Goal: Task Accomplishment & Management: Use online tool/utility

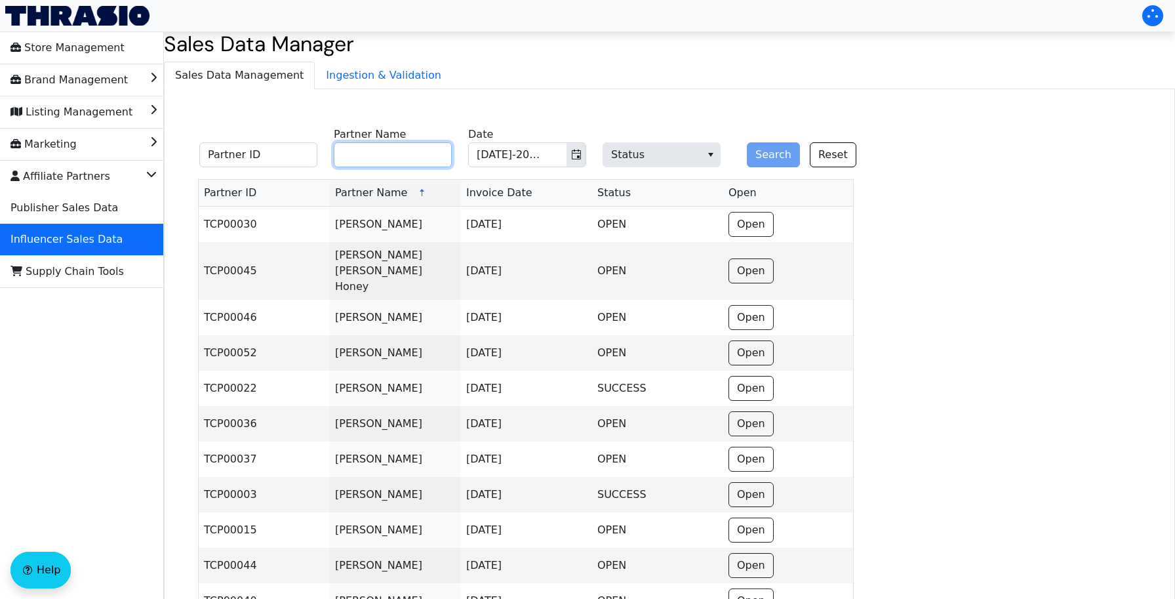
click at [384, 150] on input "Partner Name" at bounding box center [393, 154] width 118 height 25
paste input "[PERSON_NAME]"
type input "[PERSON_NAME]"
click at [759, 153] on button "Search" at bounding box center [773, 154] width 53 height 25
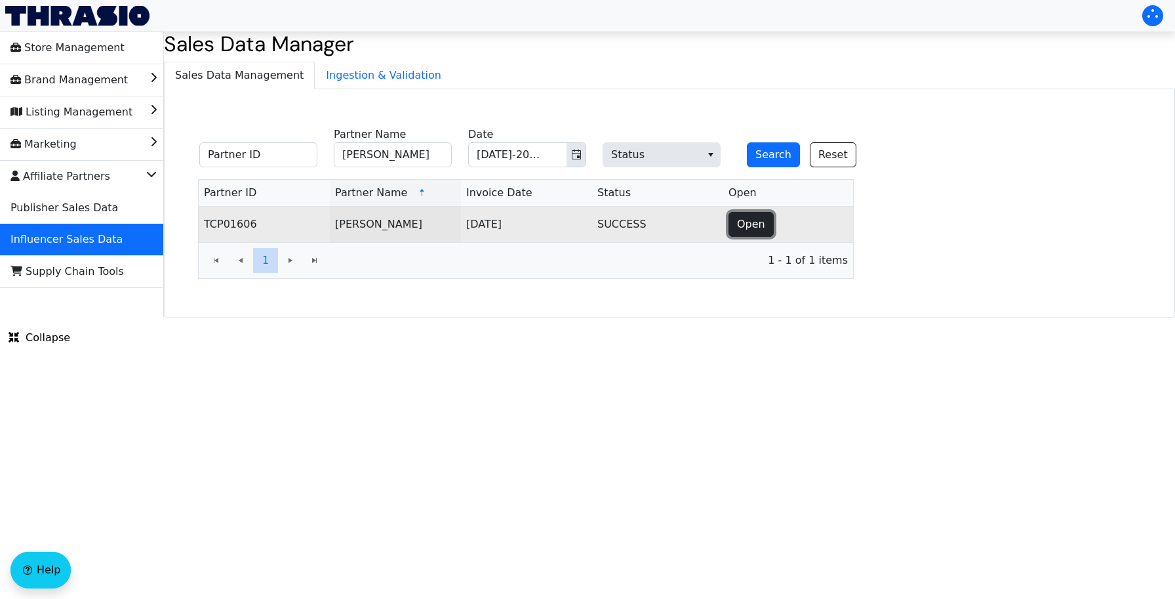
click at [749, 216] on button "Open" at bounding box center [750, 224] width 45 height 25
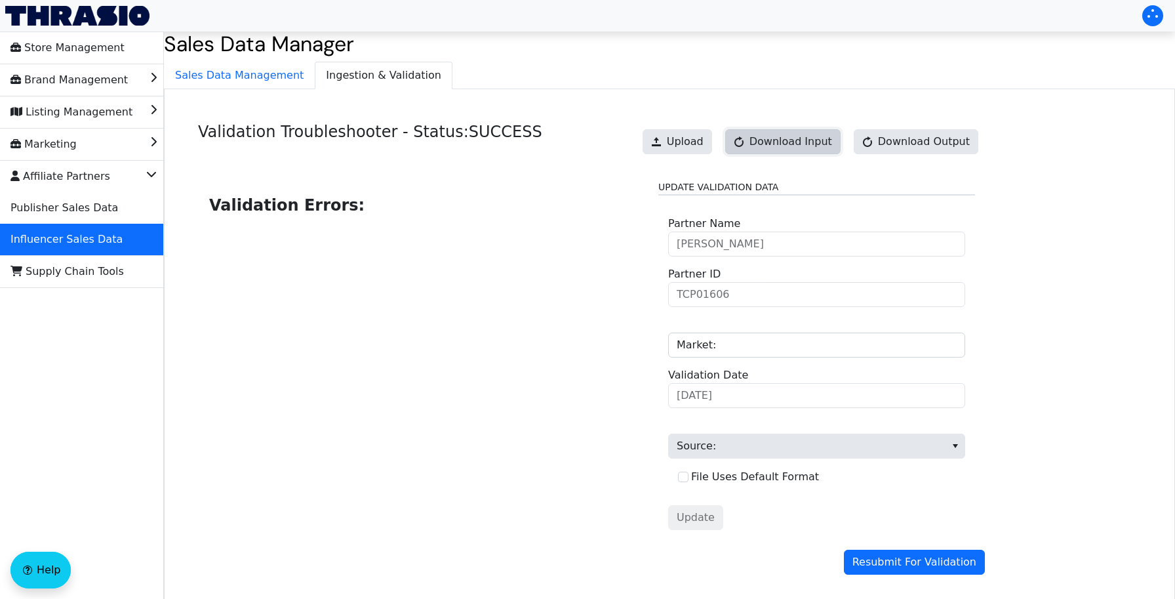
click at [820, 144] on span "Download Input" at bounding box center [790, 142] width 83 height 16
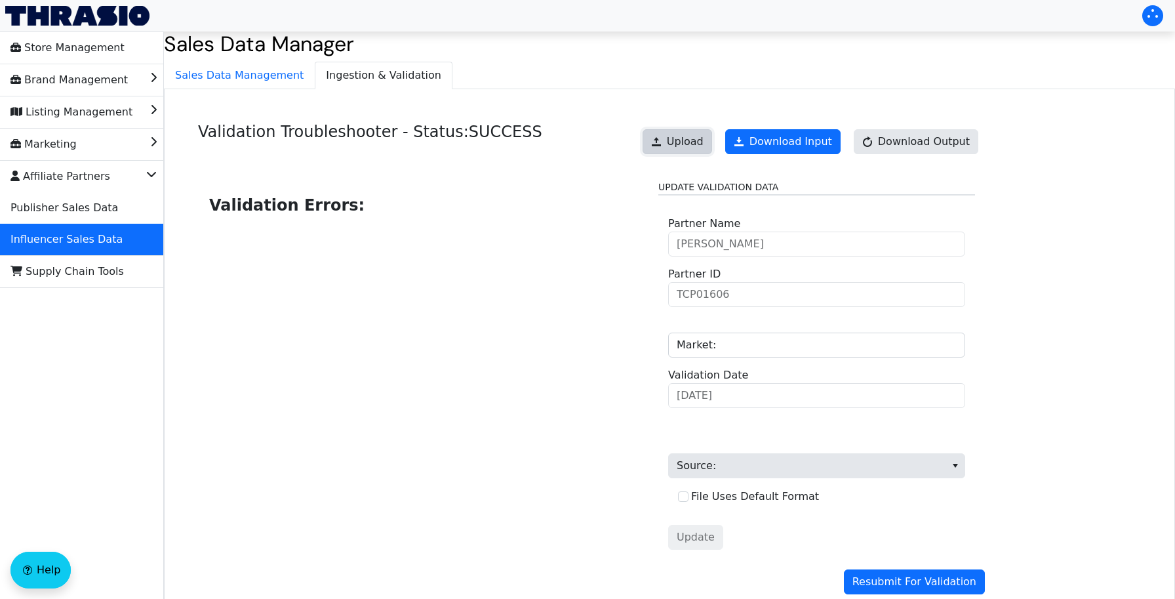
click at [703, 142] on span "Upload" at bounding box center [685, 142] width 37 height 16
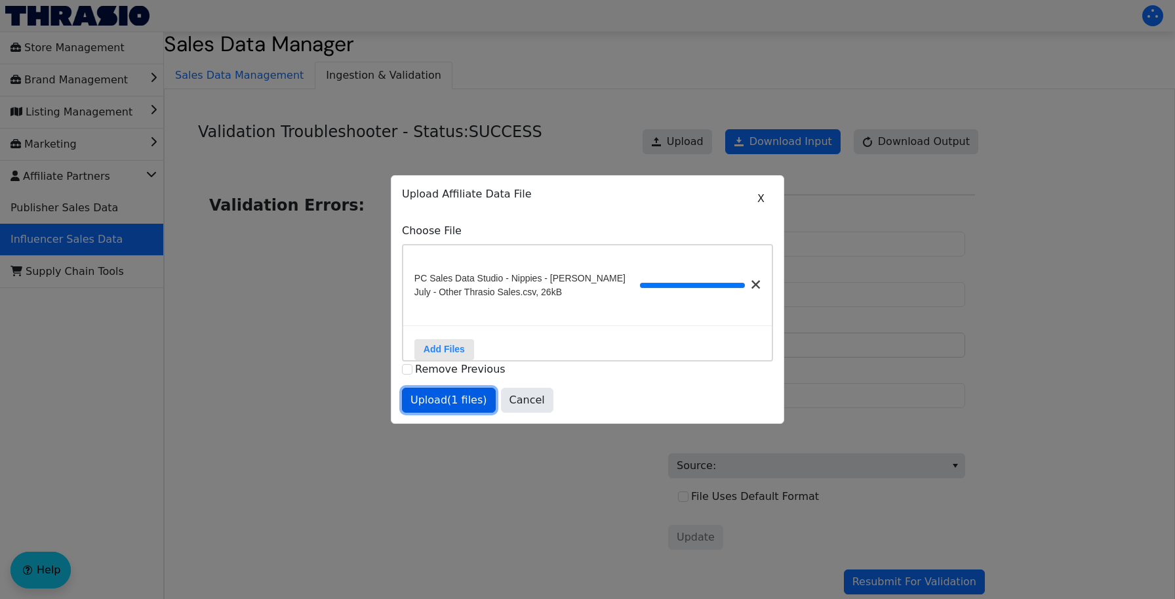
click at [462, 400] on span "Upload (1 files)" at bounding box center [448, 400] width 77 height 16
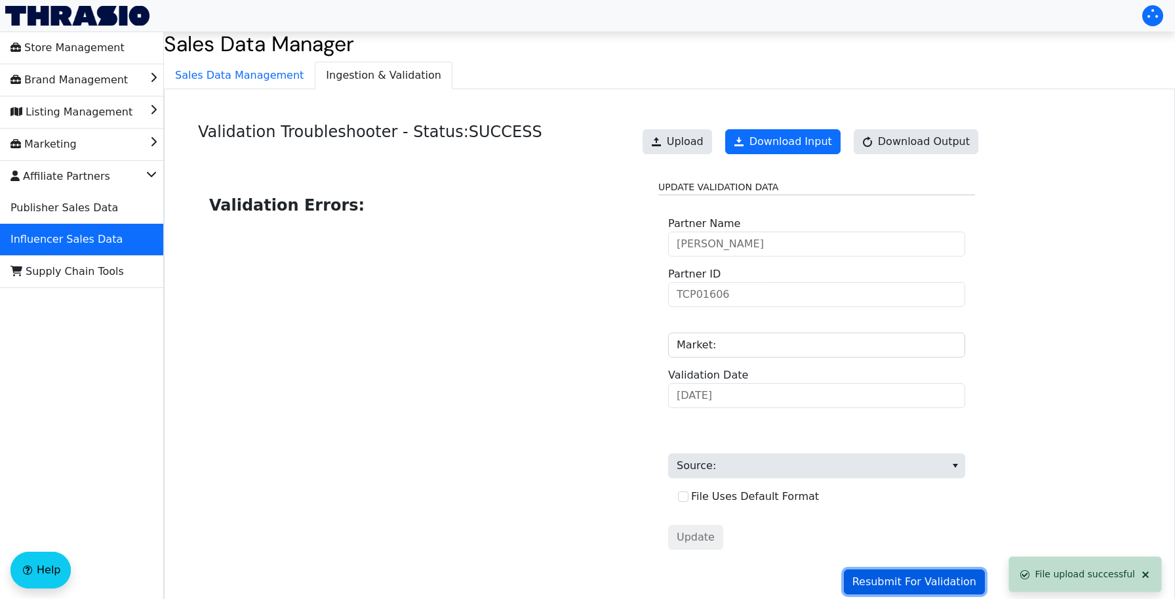
click at [915, 578] on span "Resubmit For Validation" at bounding box center [914, 582] width 124 height 16
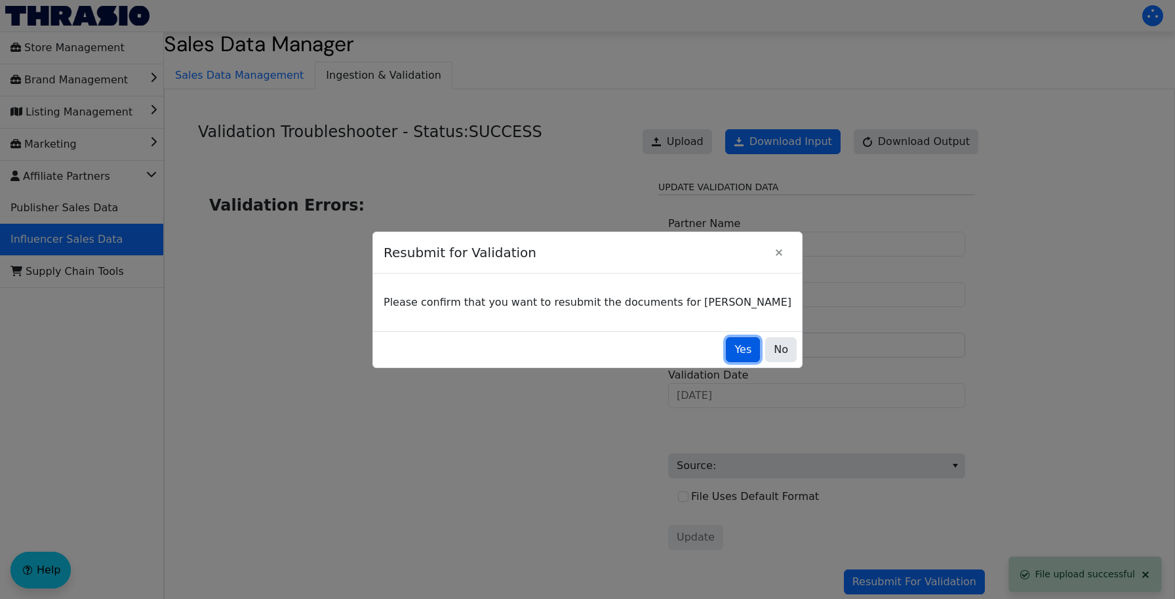
click at [734, 355] on span "Yes" at bounding box center [742, 350] width 17 height 16
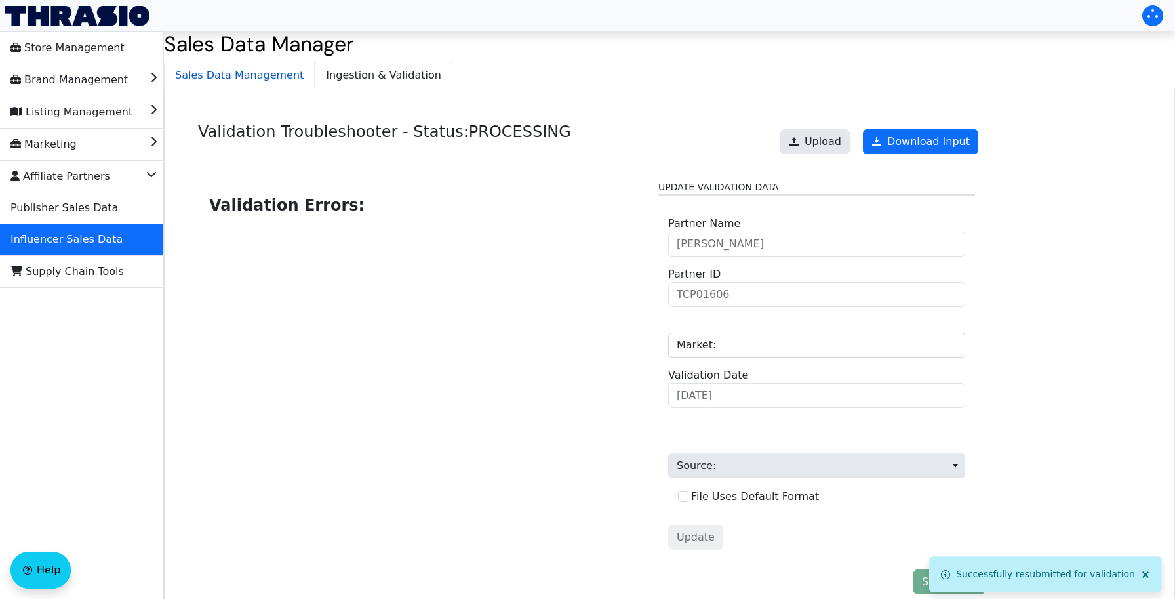
click at [222, 77] on span "Sales Data Management" at bounding box center [239, 75] width 149 height 26
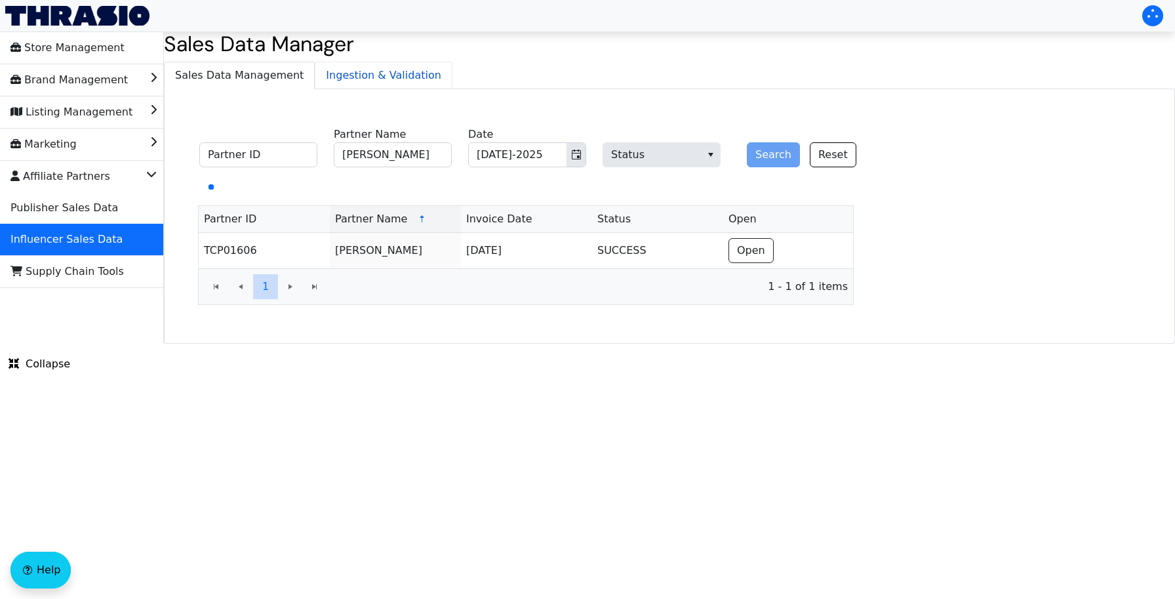
click at [376, 70] on span "Ingestion & Validation" at bounding box center [383, 75] width 136 height 26
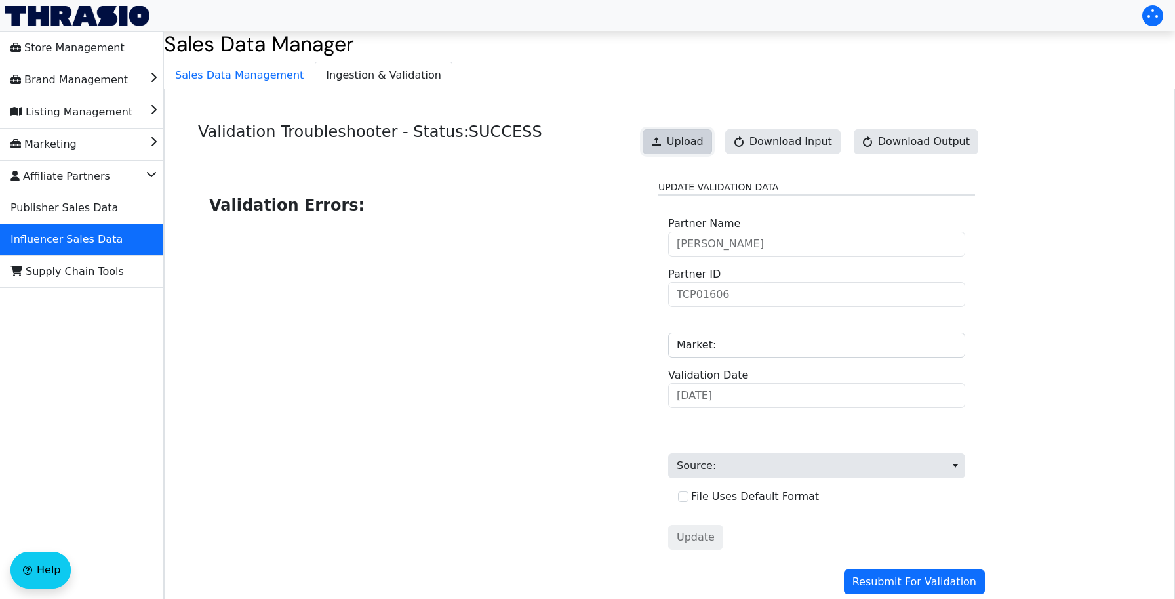
click at [697, 147] on span "Upload" at bounding box center [685, 142] width 37 height 16
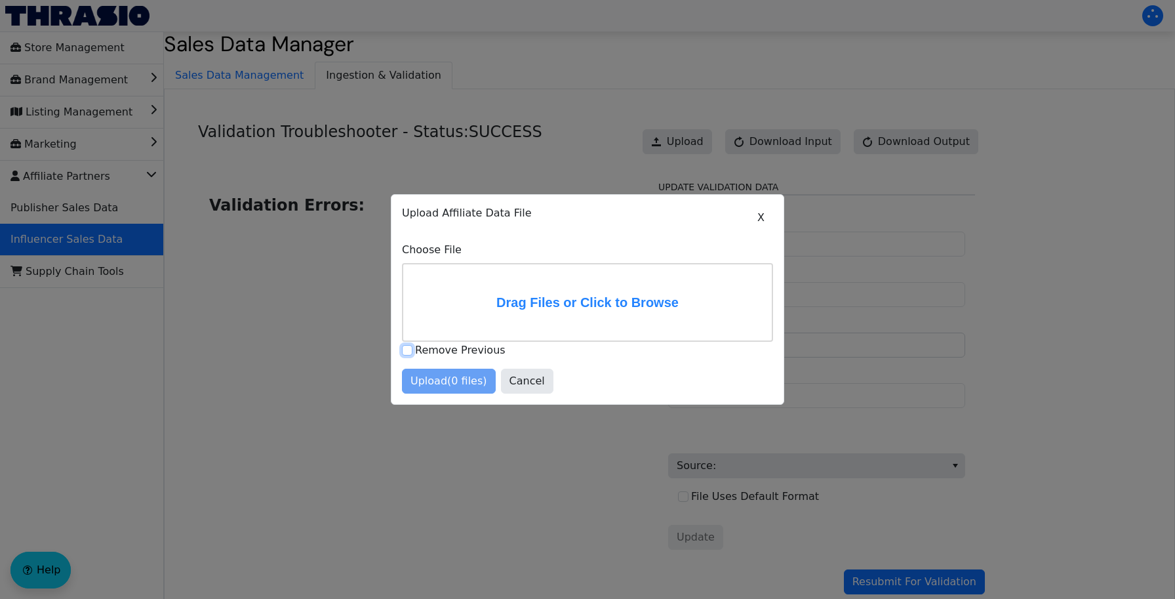
click at [405, 349] on input "Remove Previous" at bounding box center [407, 350] width 10 height 10
checkbox input "true"
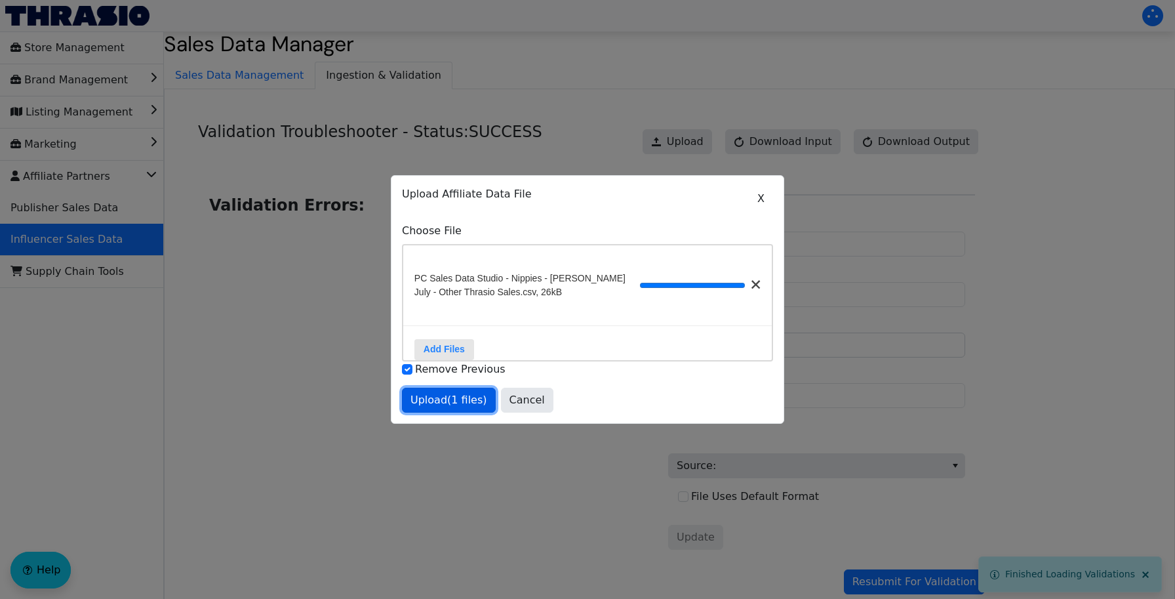
click at [438, 403] on span "Upload (1 files)" at bounding box center [448, 400] width 77 height 16
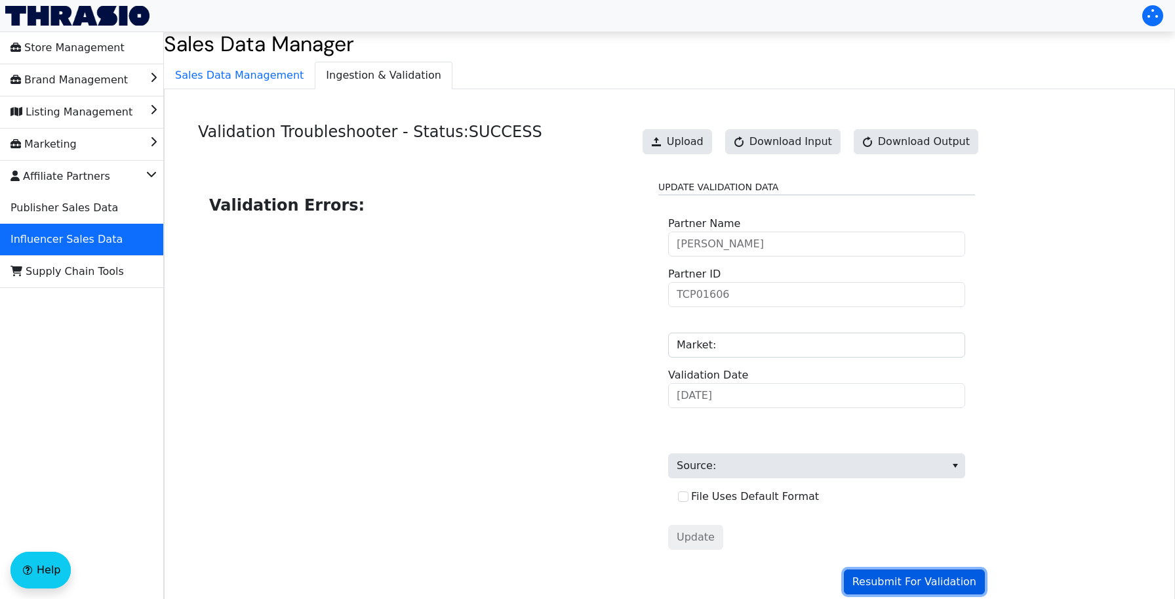
click at [892, 585] on span "Resubmit For Validation" at bounding box center [914, 582] width 124 height 16
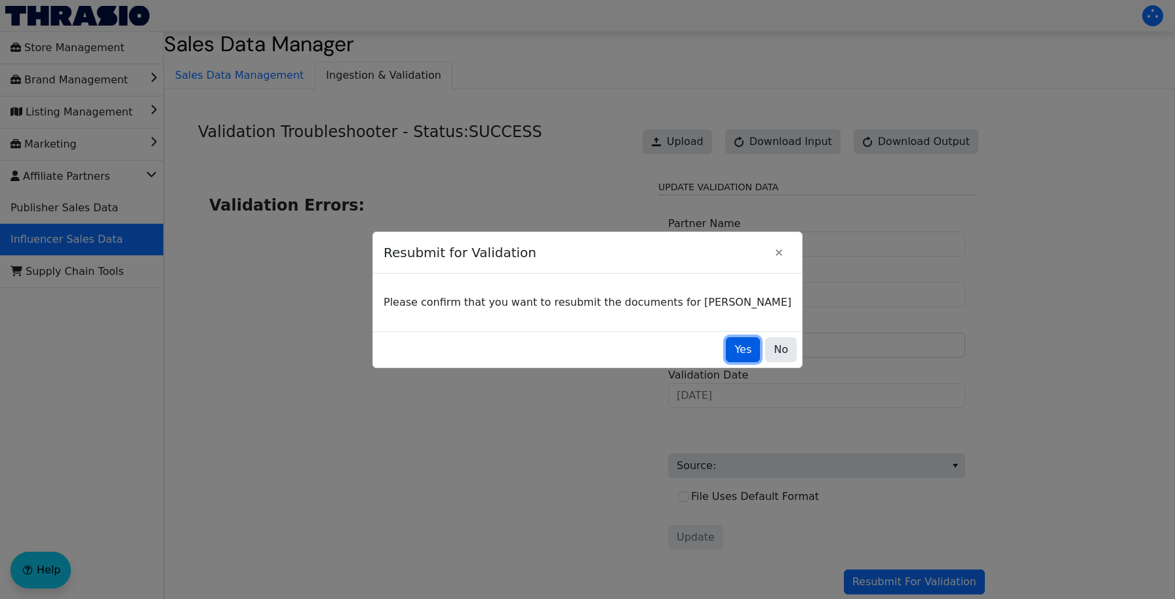
click at [735, 355] on span "Yes" at bounding box center [742, 350] width 17 height 16
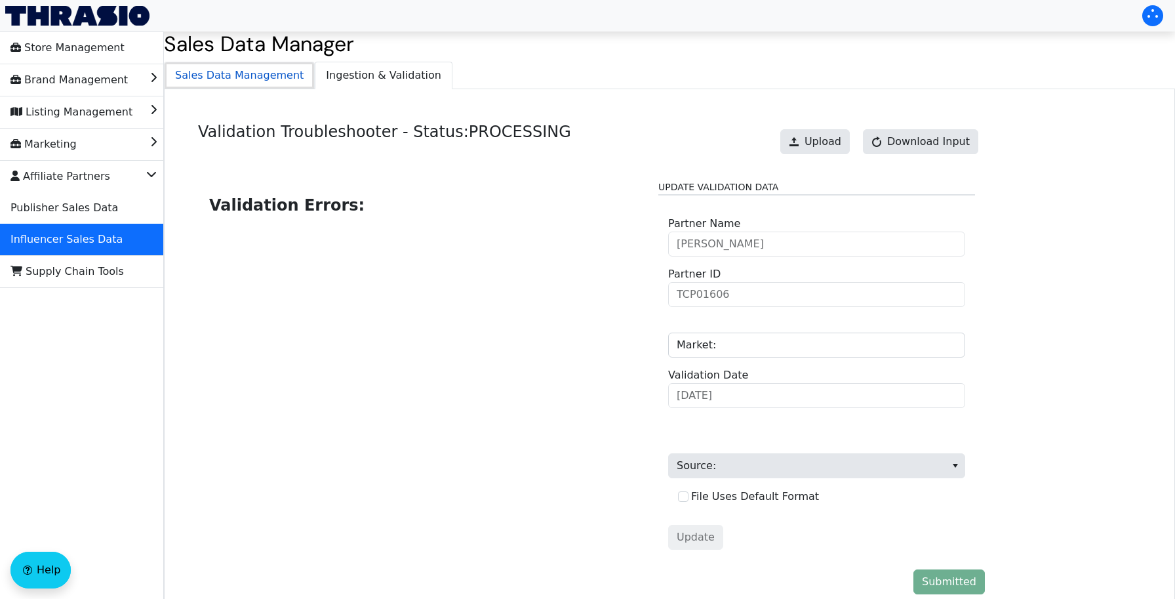
click at [248, 73] on span "Sales Data Management" at bounding box center [239, 75] width 149 height 26
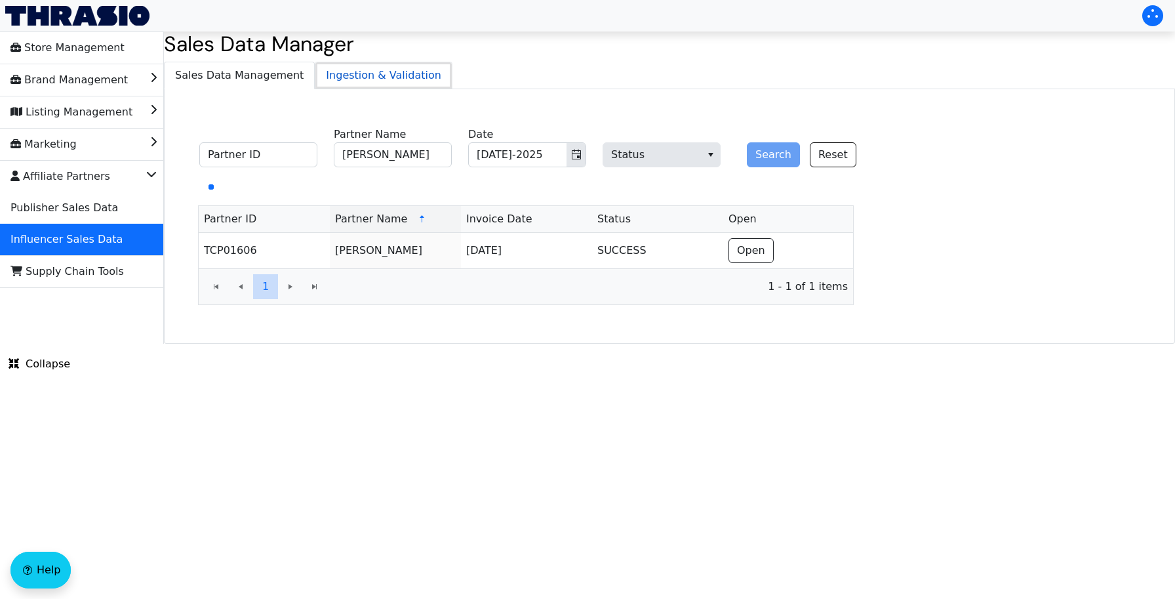
click at [349, 75] on span "Ingestion & Validation" at bounding box center [383, 75] width 136 height 26
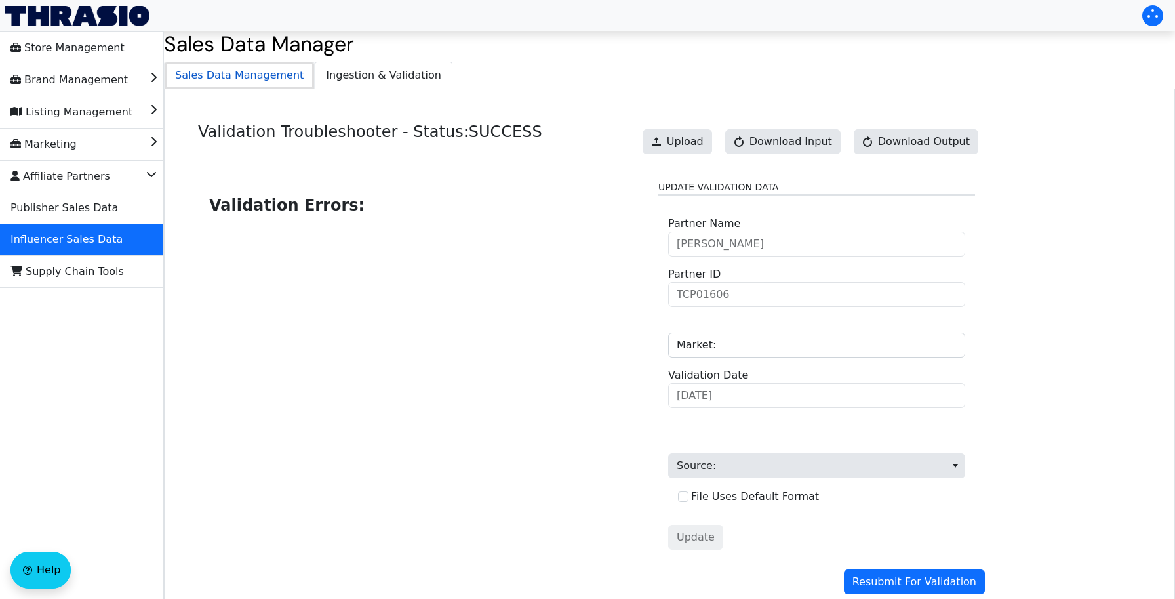
click at [258, 82] on span "Sales Data Management" at bounding box center [239, 75] width 149 height 26
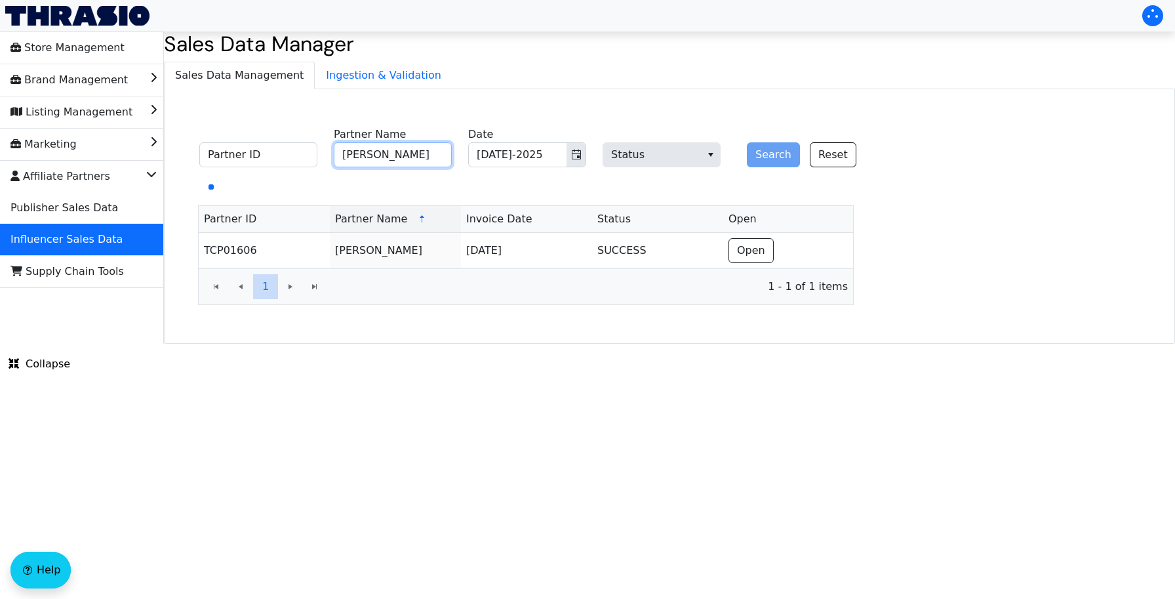
click at [376, 152] on input "[PERSON_NAME]" at bounding box center [393, 154] width 118 height 25
paste input "[PERSON_NAME]"
type input "[PERSON_NAME]"
click at [750, 152] on button "Search" at bounding box center [773, 154] width 53 height 25
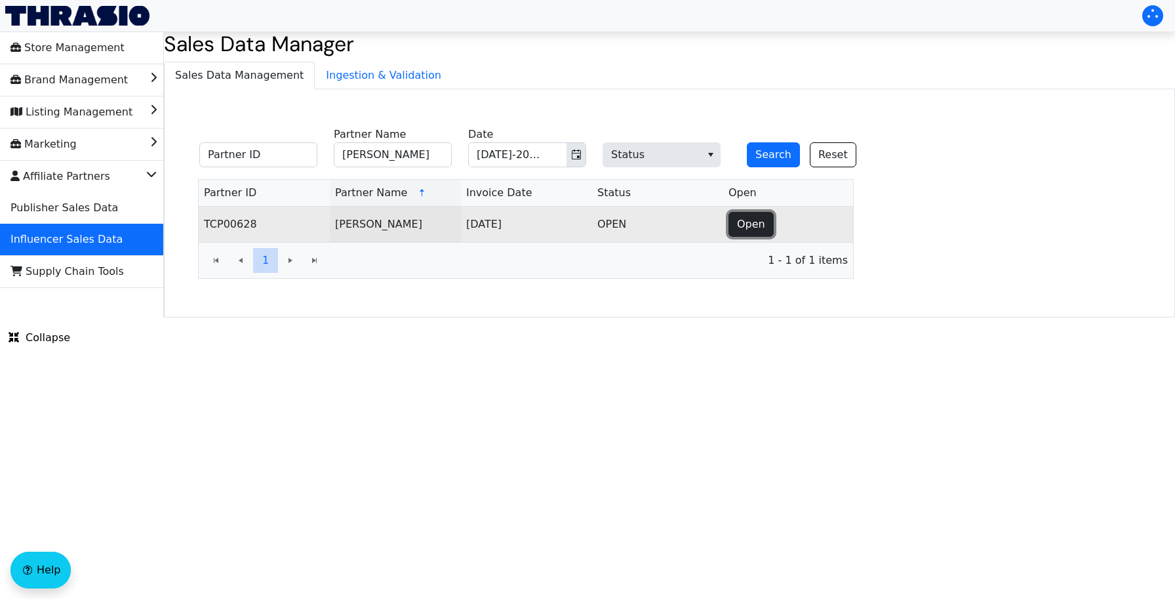
click at [745, 221] on span "Open" at bounding box center [751, 224] width 28 height 16
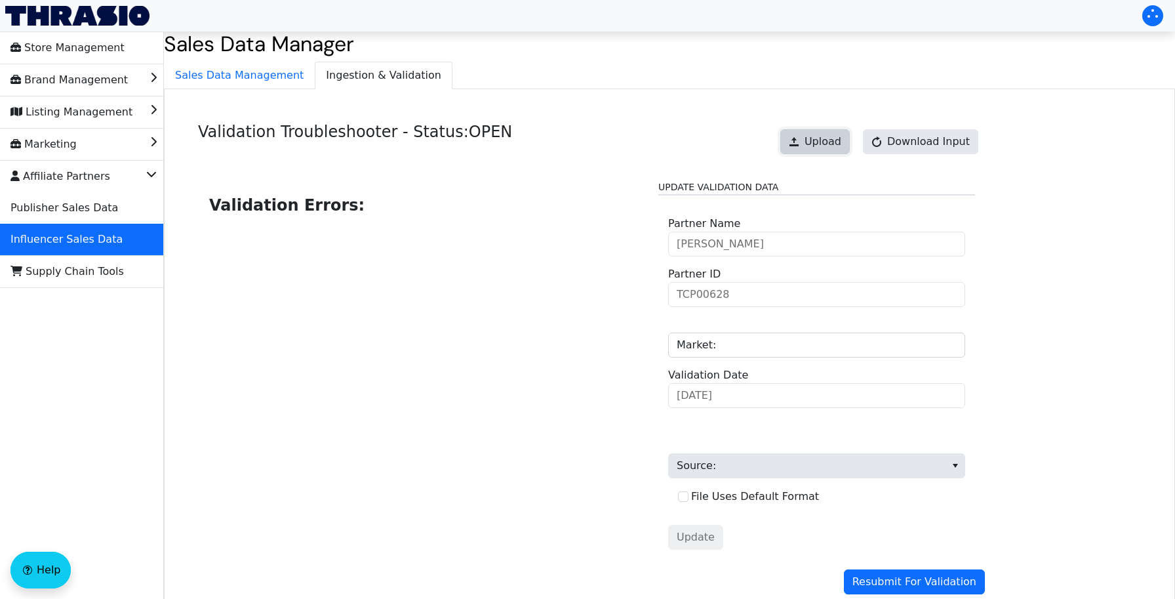
click at [839, 136] on span "Upload" at bounding box center [822, 142] width 37 height 16
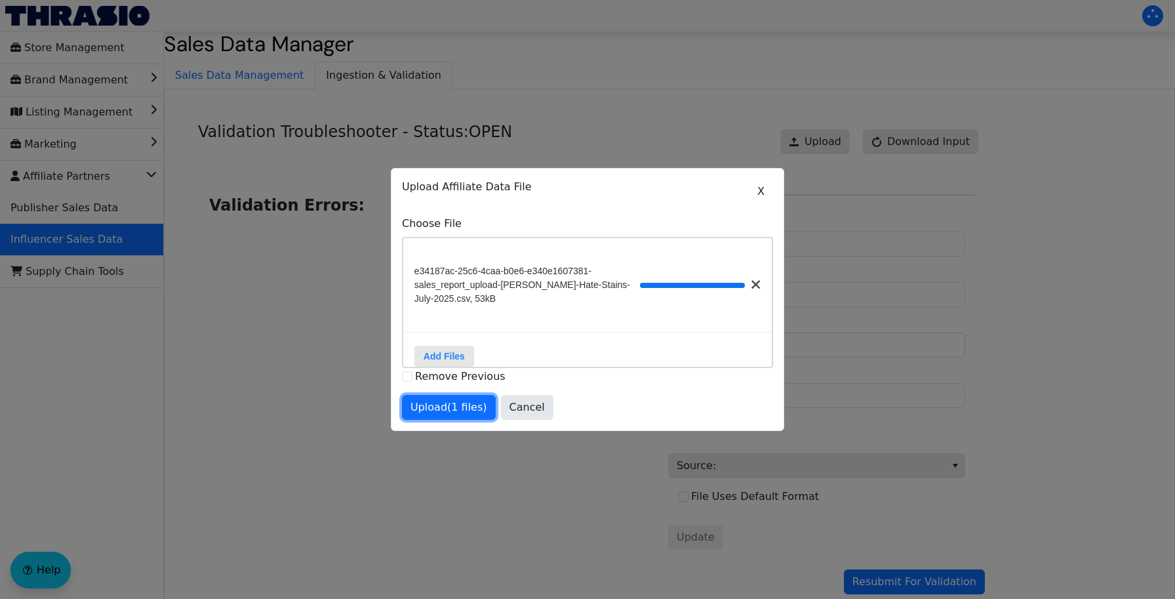
click at [443, 412] on span "Upload (1 files)" at bounding box center [448, 407] width 77 height 16
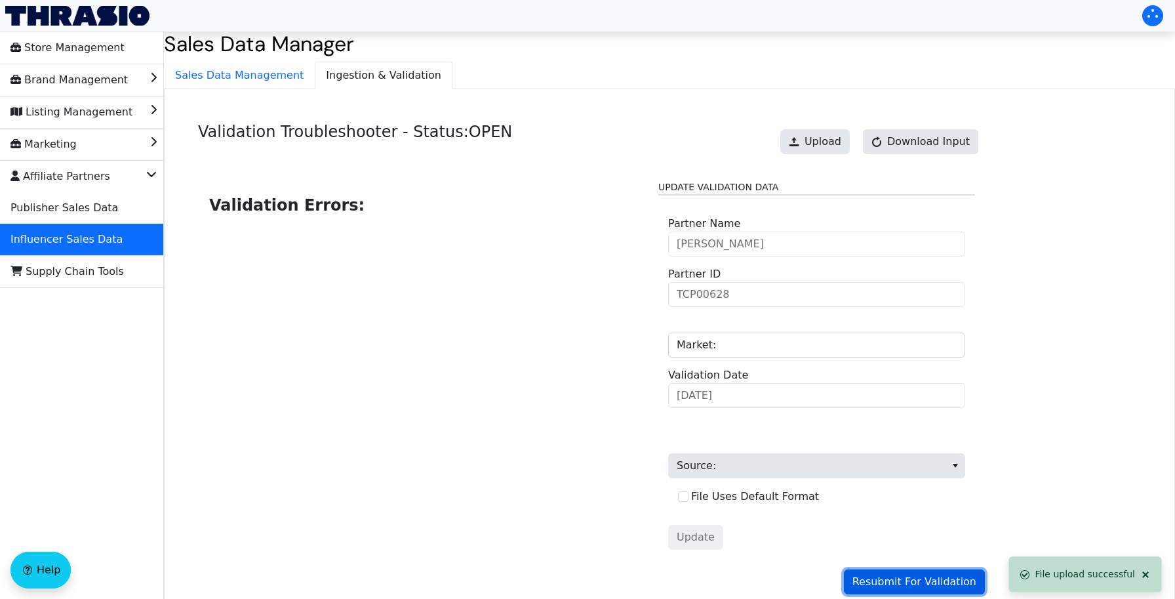
click at [907, 580] on span "Resubmit For Validation" at bounding box center [914, 582] width 124 height 16
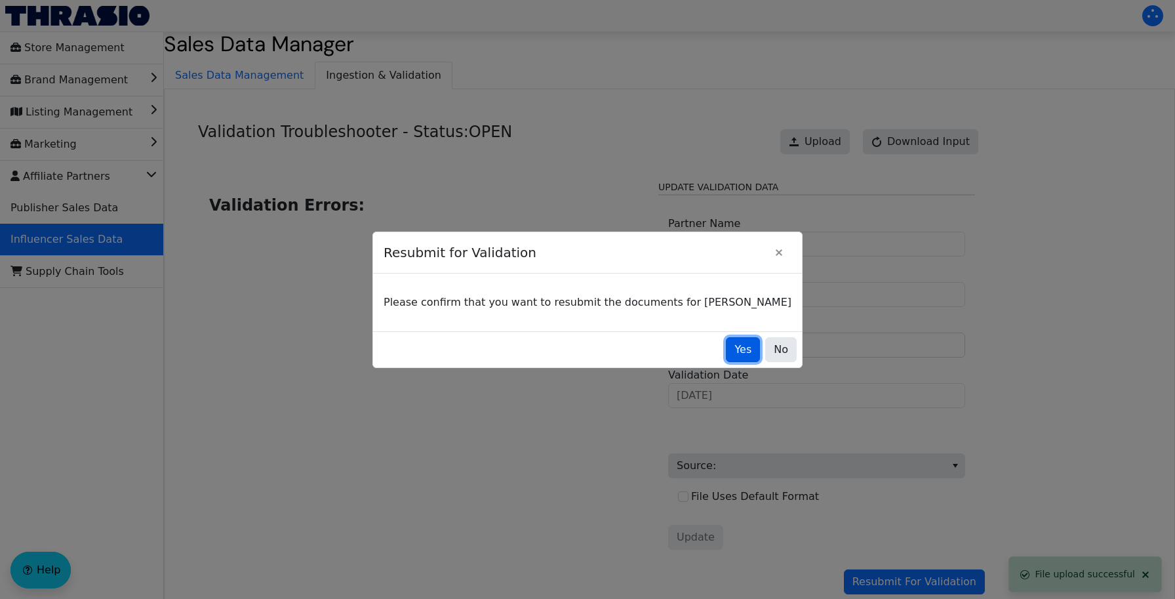
click at [734, 351] on span "Yes" at bounding box center [742, 350] width 17 height 16
